Goal: Obtain resource: Obtain resource

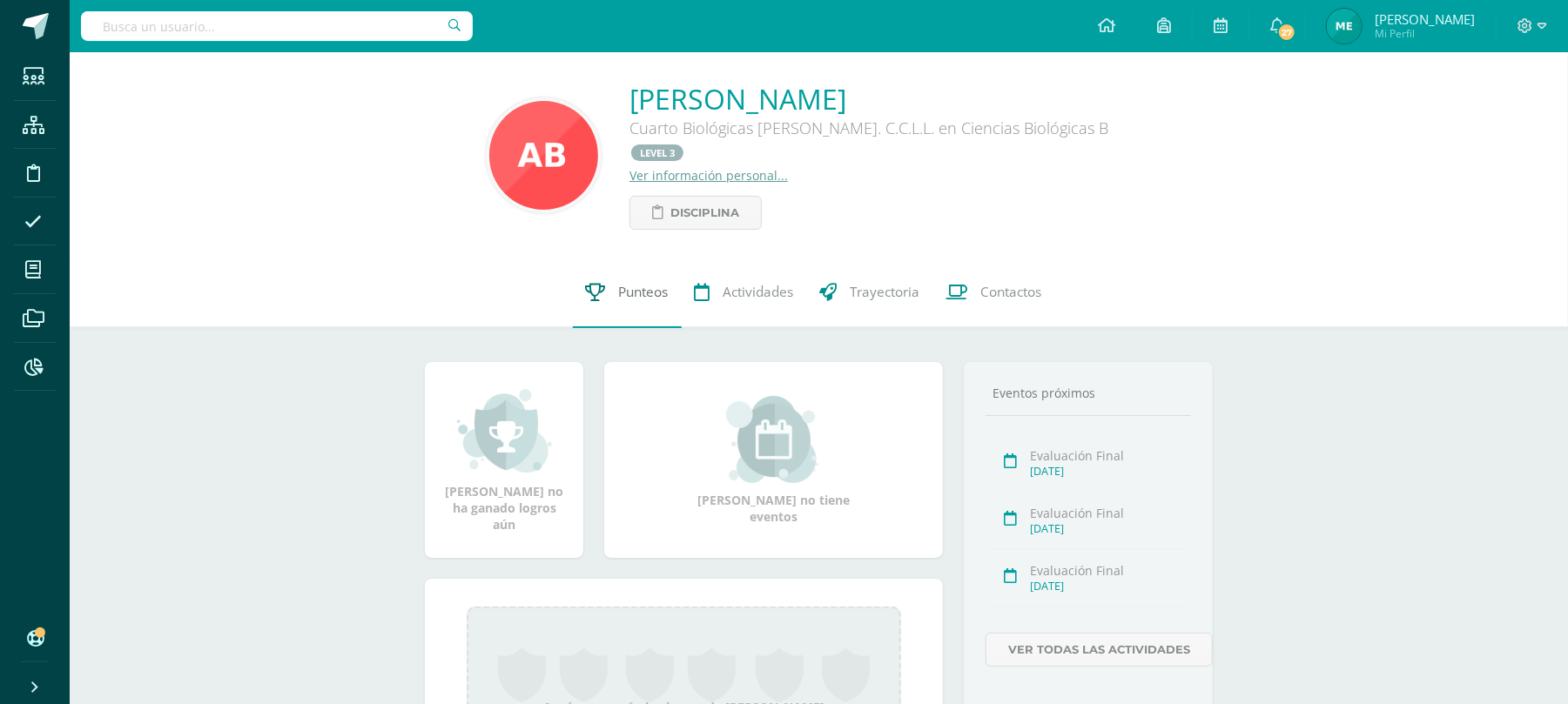
click at [594, 258] on link "Punteos" at bounding box center [627, 292] width 109 height 69
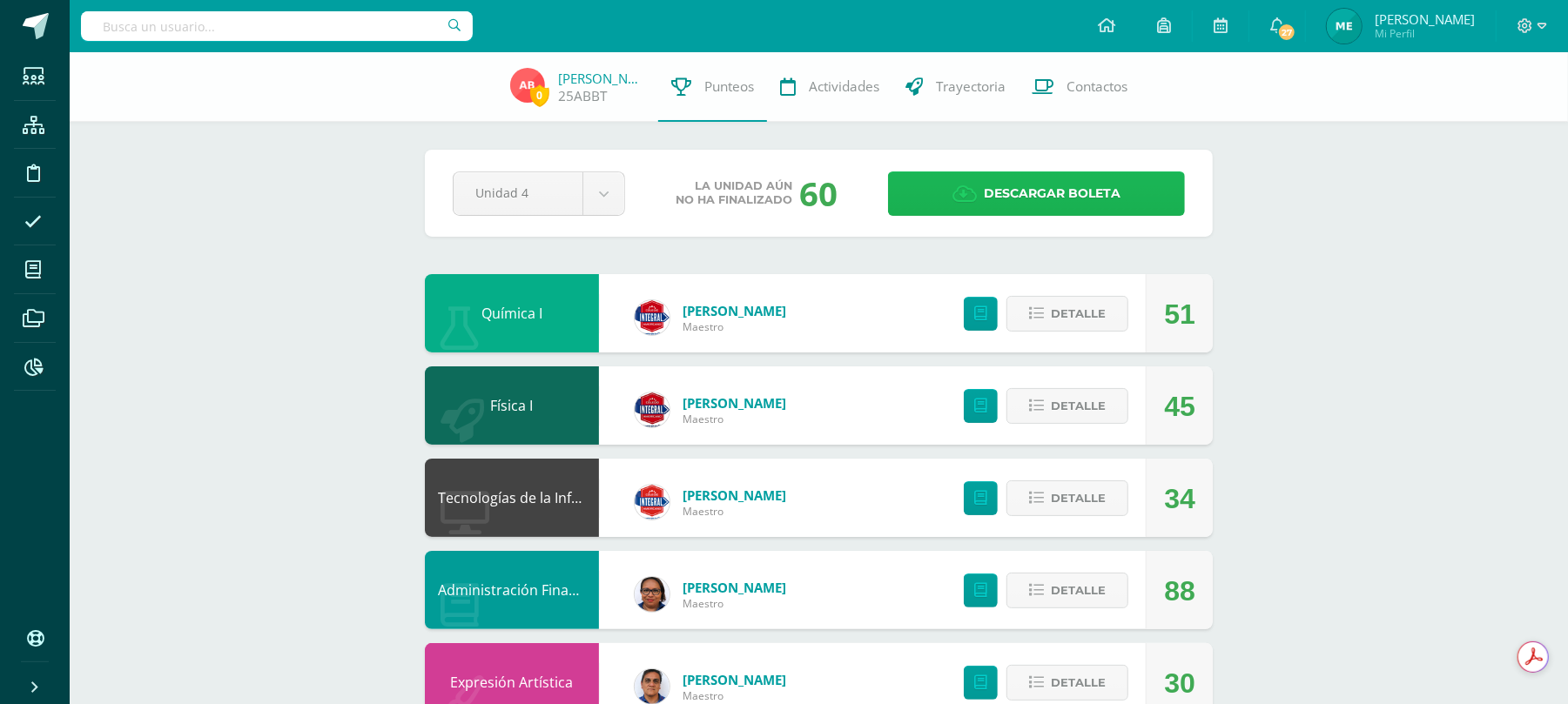
click at [1029, 192] on span "Descargar boleta" at bounding box center [1052, 193] width 137 height 42
click at [350, 39] on input "text" at bounding box center [277, 26] width 392 height 30
click at [356, 29] on input "text" at bounding box center [277, 26] width 392 height 30
click at [244, 14] on input "text" at bounding box center [277, 26] width 392 height 30
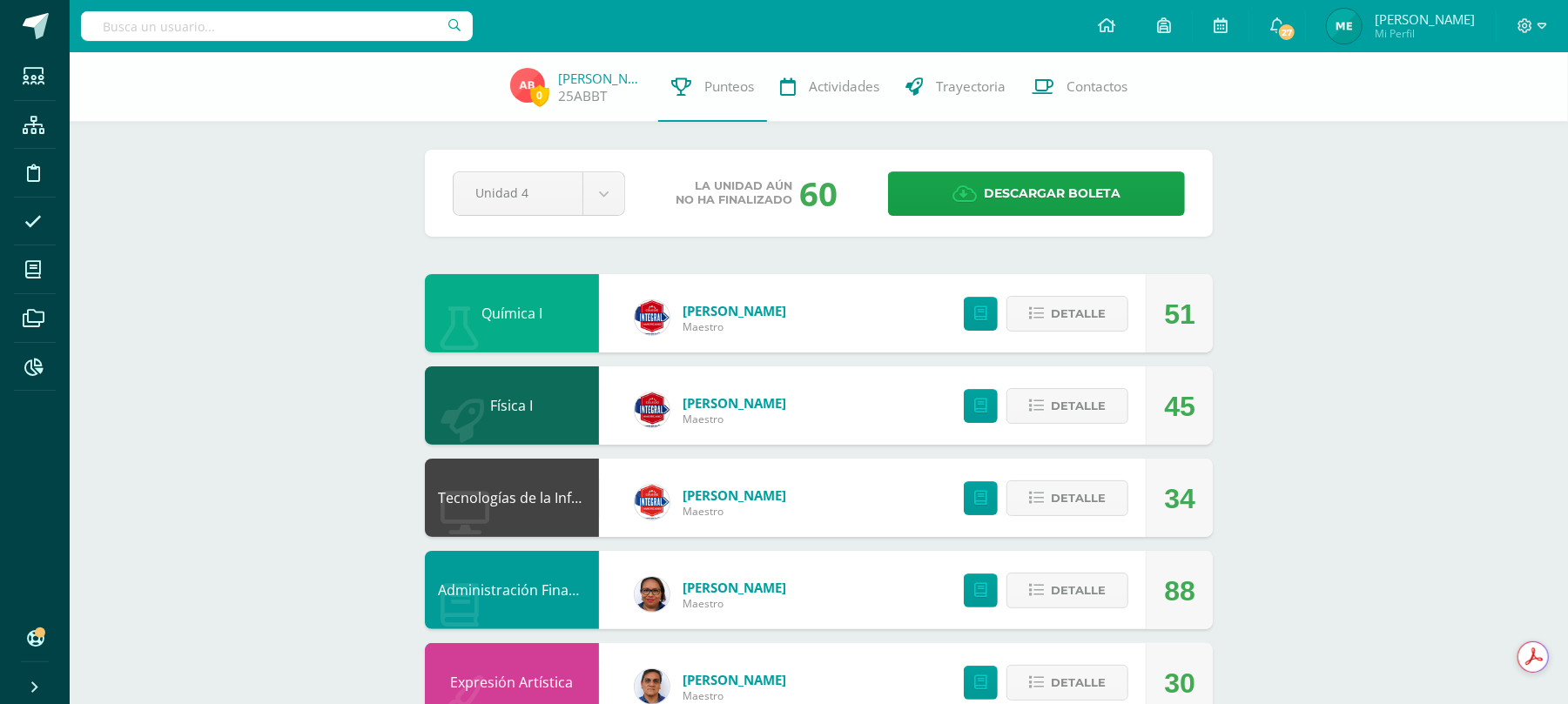
click at [254, 29] on input "text" at bounding box center [277, 26] width 392 height 30
type input "daniel merida"
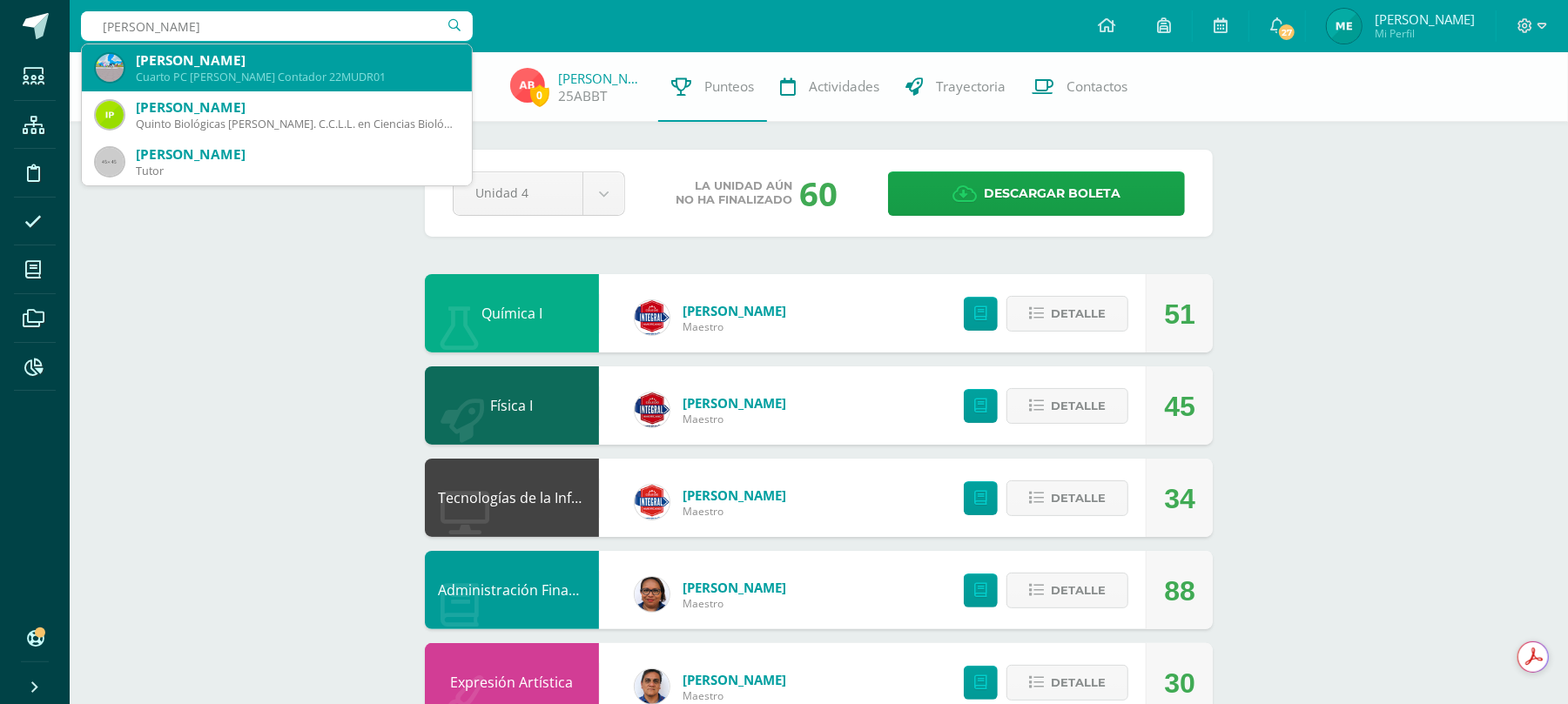
click at [266, 80] on div "Cuarto PC Perito Contador 22MUDR01" at bounding box center [297, 77] width 322 height 14
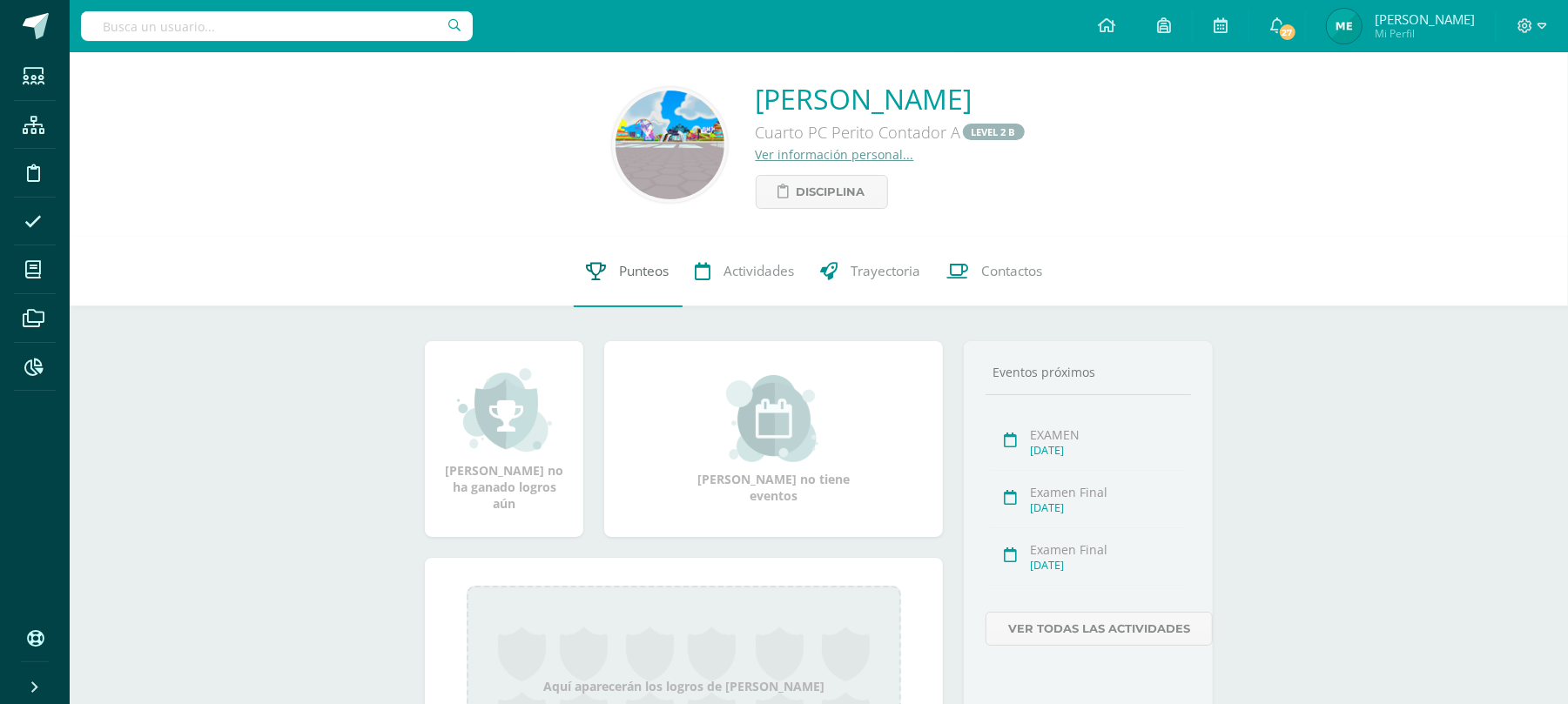
click at [620, 260] on link "Punteos" at bounding box center [628, 271] width 109 height 69
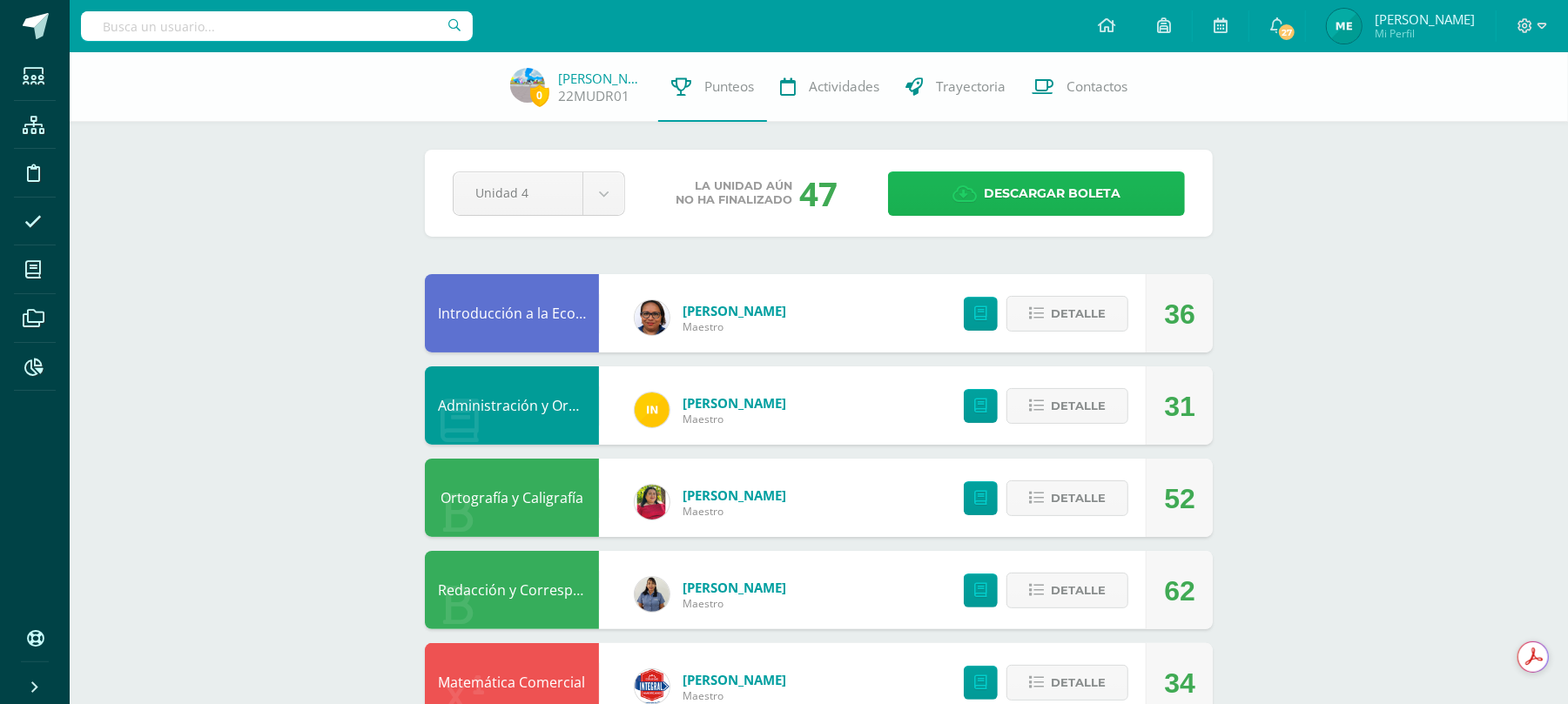
click at [996, 181] on span "Descargar boleta" at bounding box center [1052, 193] width 137 height 42
